Goal: Information Seeking & Learning: Learn about a topic

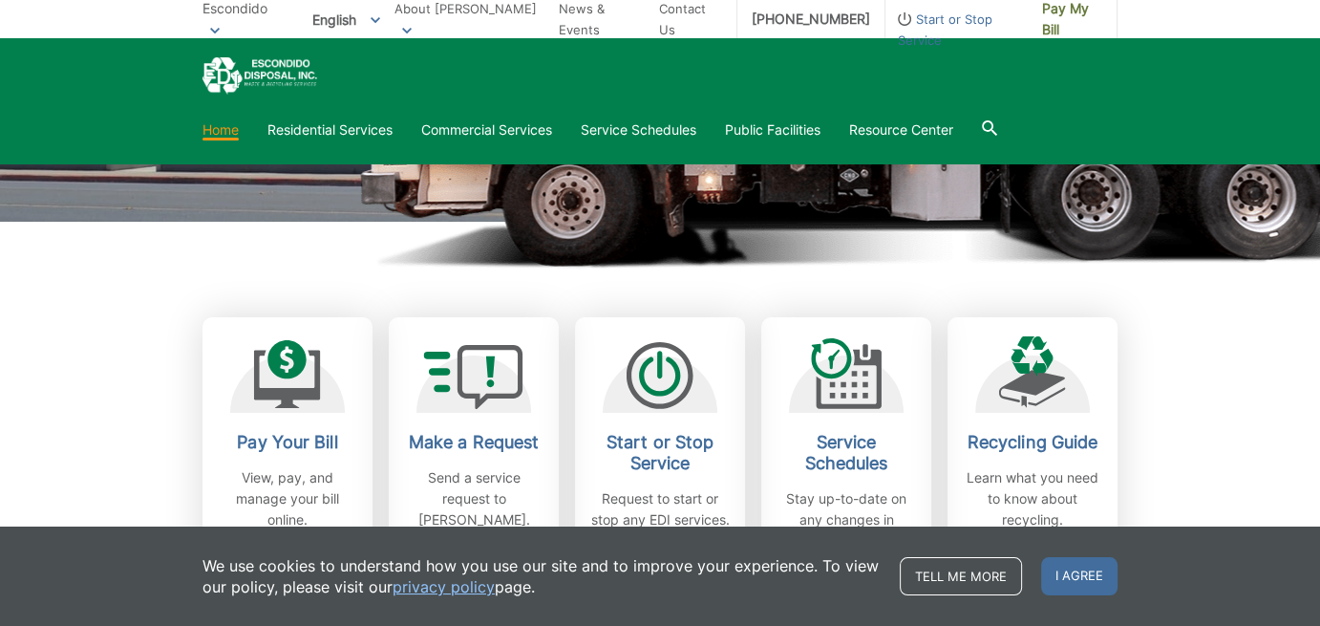
scroll to position [399, 0]
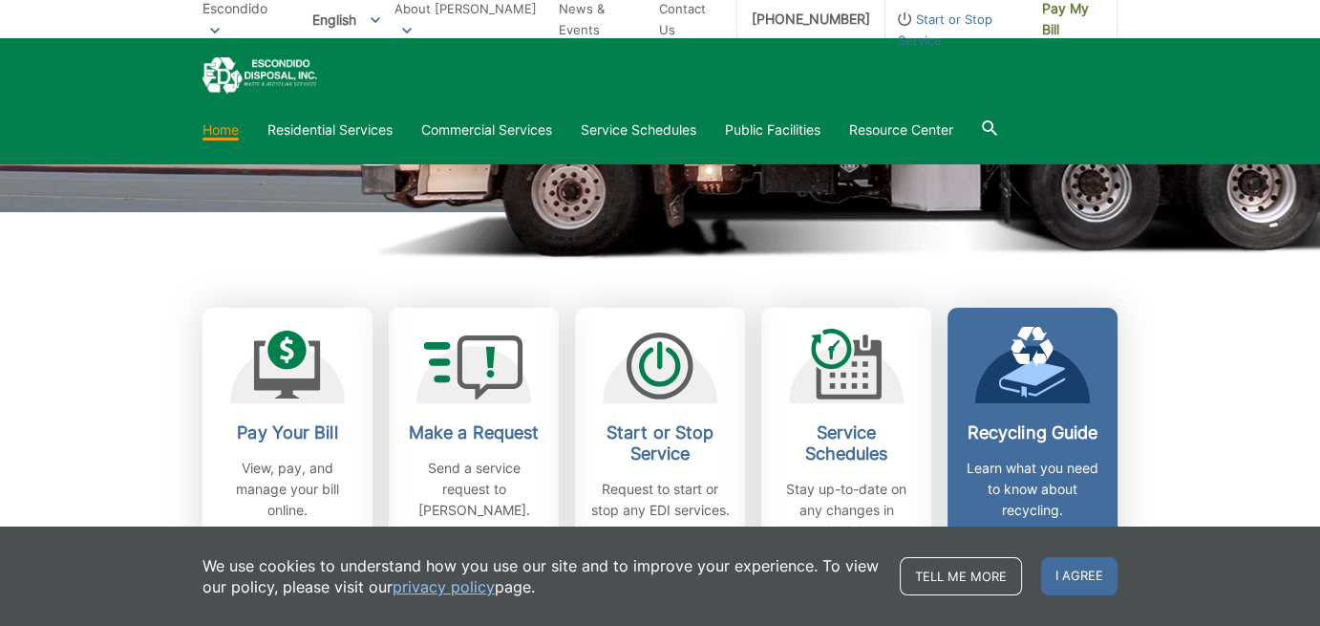
click at [1062, 464] on p "Learn what you need to know about recycling." at bounding box center [1032, 489] width 141 height 63
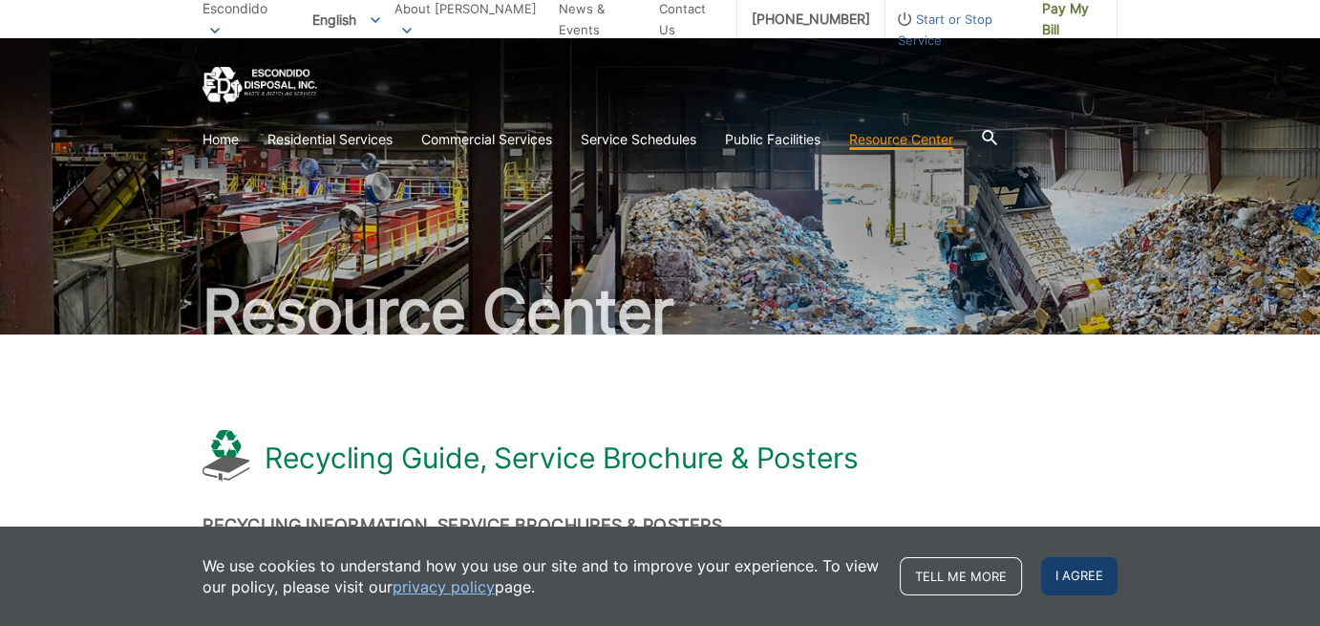
click at [1085, 580] on span "I agree" at bounding box center [1079, 576] width 76 height 38
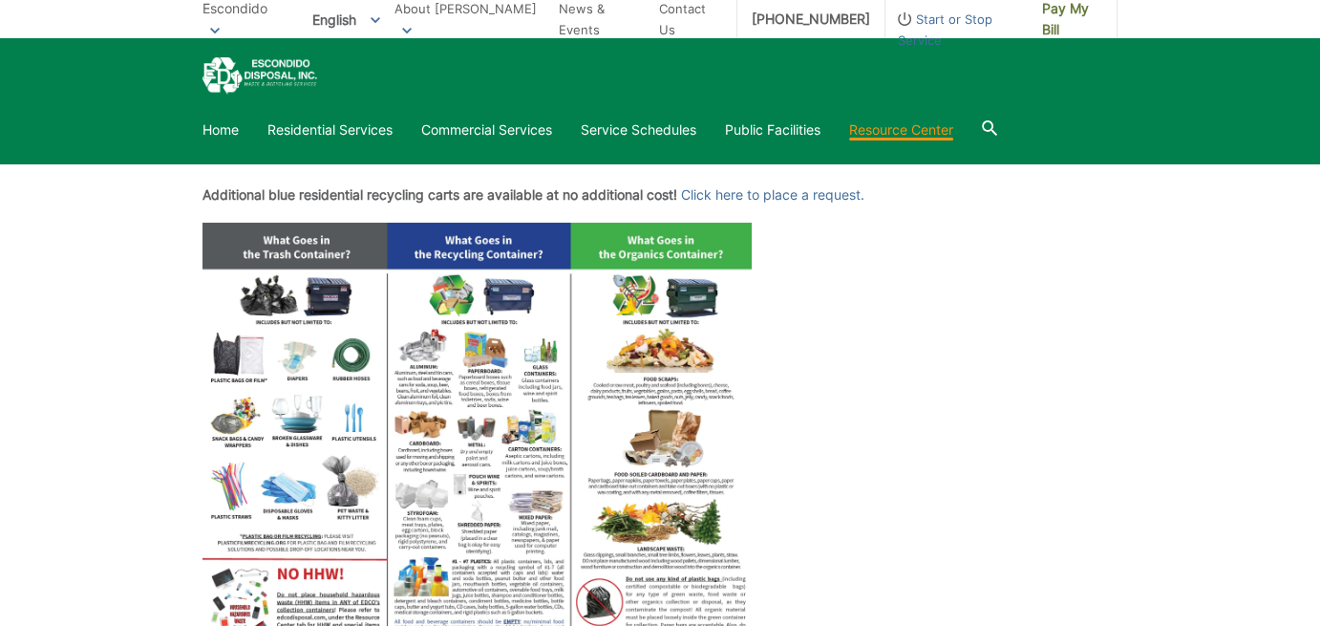
scroll to position [729, 0]
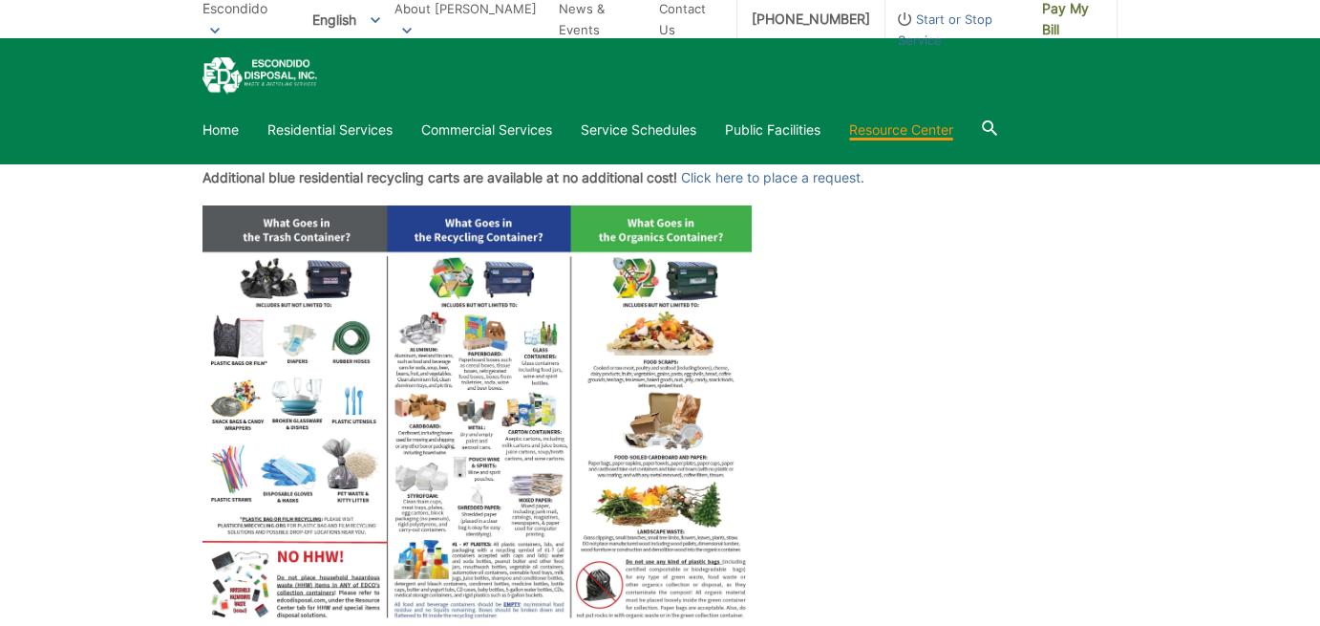
click at [632, 397] on img at bounding box center [477, 417] width 549 height 424
